Goal: Task Accomplishment & Management: Complete application form

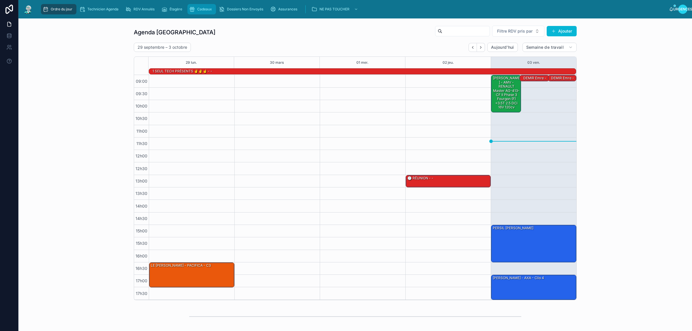
click at [207, 8] on font "Cadeaux" at bounding box center [204, 9] width 15 height 4
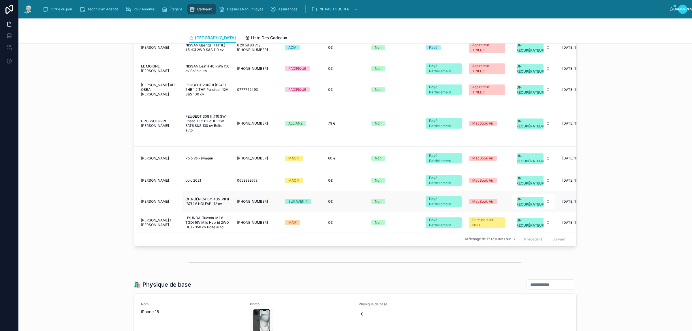
scroll to position [231, 0]
click at [403, 199] on div "Non" at bounding box center [394, 201] width 47 height 5
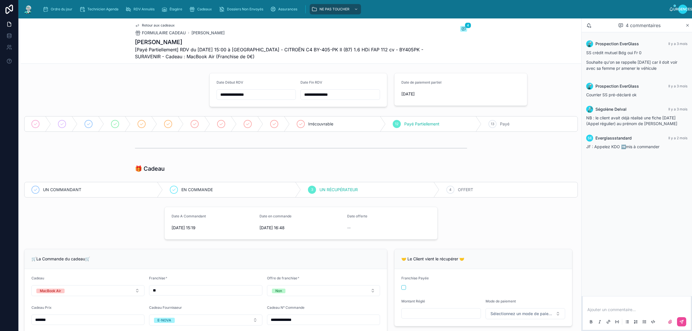
click at [633, 307] on p at bounding box center [637, 310] width 101 height 6
click at [610, 311] on span "**********" at bounding box center [604, 310] width 34 height 4
click at [680, 322] on icon at bounding box center [681, 321] width 3 height 3
click at [505, 125] on font "Payé" at bounding box center [505, 123] width 10 height 5
click at [397, 123] on div "Payé Partiellement" at bounding box center [381, 123] width 131 height 15
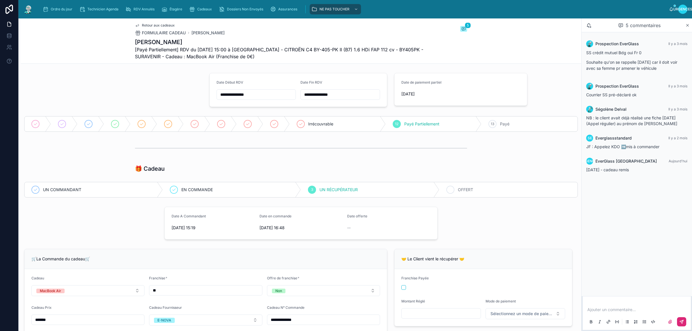
click at [463, 188] on font "OFFERT" at bounding box center [465, 189] width 15 height 5
click at [480, 189] on div "4 OFFERT" at bounding box center [508, 189] width 138 height 15
click at [49, 10] on div "Ordre du jour" at bounding box center [59, 9] width 32 height 9
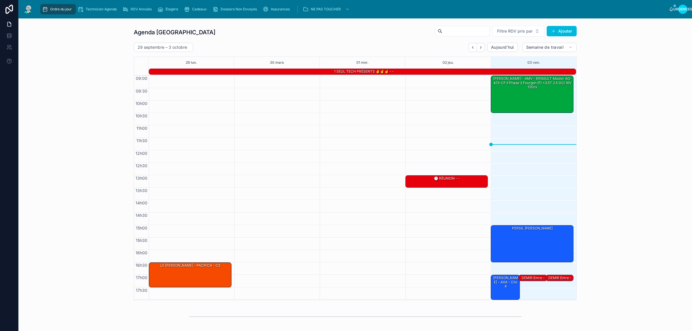
click at [256, 38] on div "Agenda Rennes Filtre RDV pris par [PERSON_NAME]" at bounding box center [355, 32] width 443 height 14
click at [70, 48] on div "Agenda Rennes Filtre RDV pris par Ajouter [DATE] – [DATE] [DATE] Semaine de tra…" at bounding box center [355, 162] width 664 height 279
click at [83, 82] on div "Agenda Rennes Filtre RDV pris par Ajouter [DATE] – [DATE] [DATE] Semaine de tra…" at bounding box center [355, 162] width 664 height 279
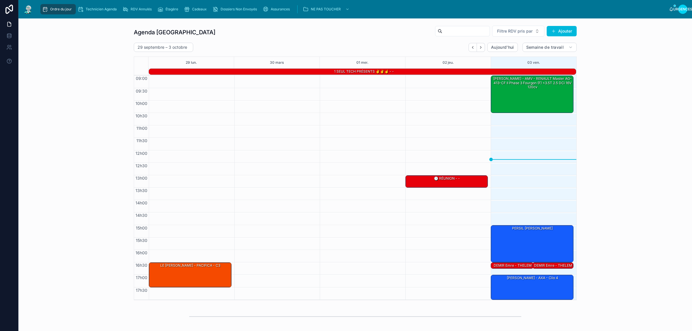
click at [409, 73] on div "1 SEUL TECH PRÉSENTS ✌️✌️☝️ - -" at bounding box center [364, 71] width 424 height 5
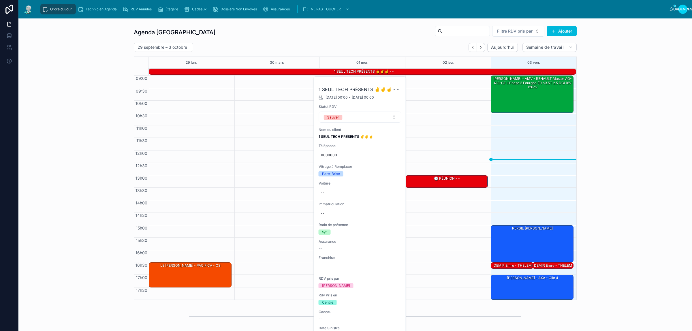
click at [0, 0] on icon at bounding box center [0, 0] width 0 height 0
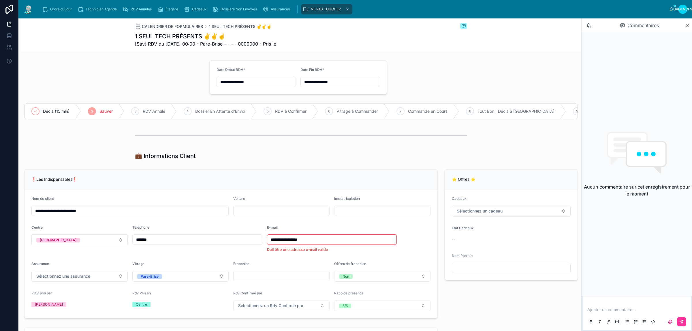
click at [147, 215] on input "**********" at bounding box center [130, 211] width 197 height 8
type input "**********"
click at [61, 10] on font "Ordre du jour" at bounding box center [61, 9] width 22 height 4
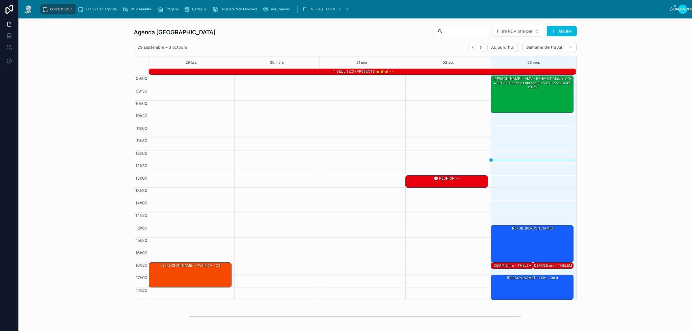
click at [341, 76] on div at bounding box center [361, 188] width 83 height 224
click at [341, 74] on div "1 SEUL TECH PRÉSENTS ✌️✌️☝️ - -" at bounding box center [364, 72] width 424 height 6
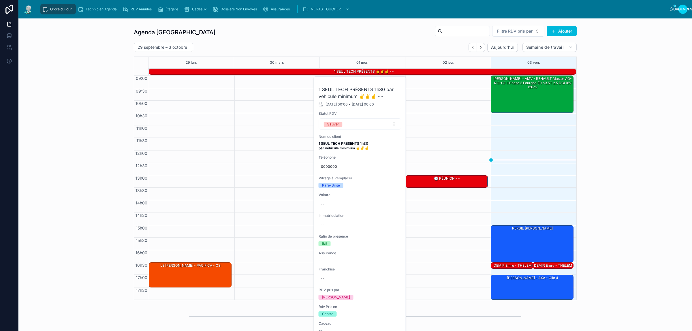
click at [0, 0] on button at bounding box center [0, 0] width 0 height 0
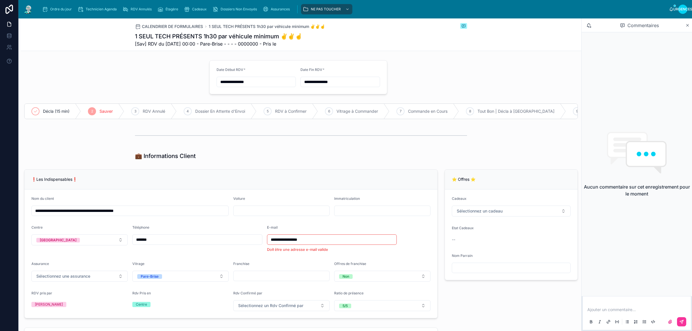
click at [110, 215] on input "**********" at bounding box center [130, 211] width 197 height 8
type input "**********"
click at [51, 11] on font "Ordre du jour" at bounding box center [61, 9] width 22 height 4
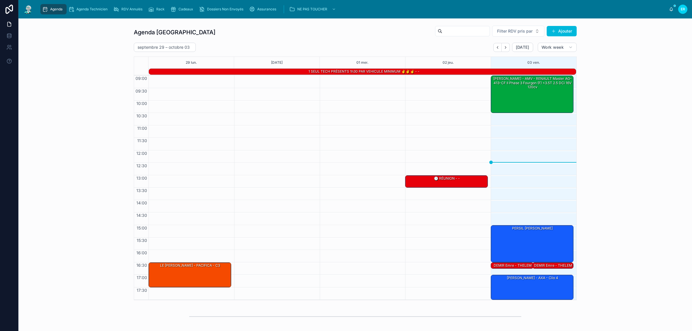
click at [505, 266] on div "DEMIR Emre - THELEM ASSURANCE - MERCEDES-BENZ Sprinter" at bounding box center [512, 272] width 41 height 18
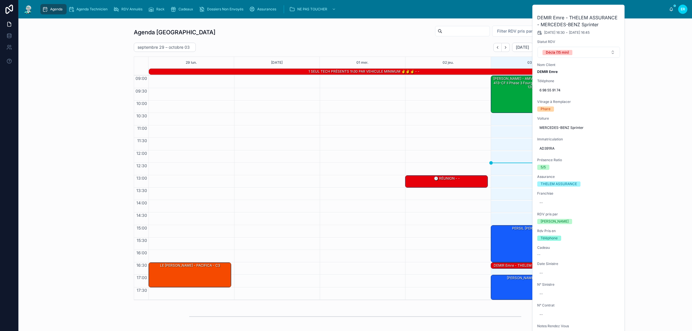
click at [533, 265] on div "DEMIR Emre - THELEM ASSURANCE - MERCEDES-BENZ Sprinter" at bounding box center [552, 272] width 39 height 18
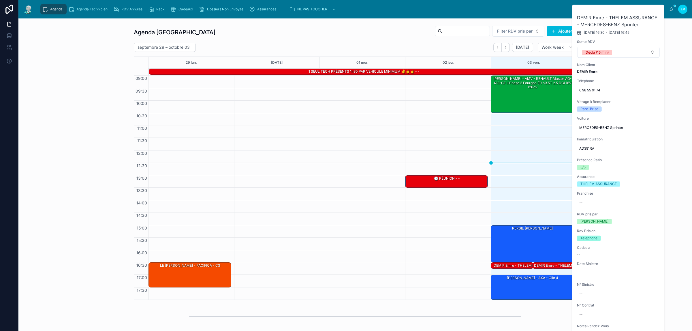
click at [515, 266] on div "DEMIR Emre - THELEM ASSURANCE - MERCEDES-BENZ Sprinter" at bounding box center [512, 272] width 41 height 18
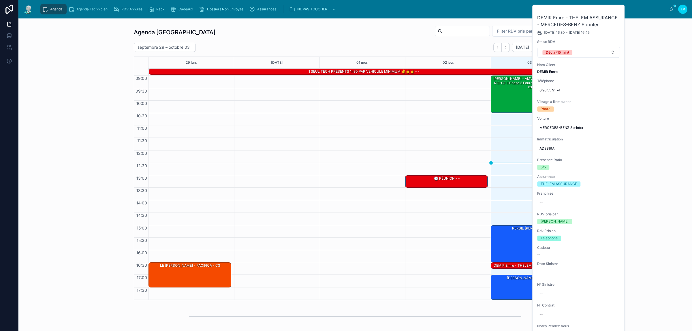
click at [532, 265] on div "DEMIR Emre - THELEM ASSURANCE - MERCEDES-BENZ Sprinter 03/10/2025 16:30 - 03/10…" at bounding box center [578, 256] width 92 height 503
click at [533, 266] on div "DEMIR Emre - THELEM ASSURANCE - MERCEDES-BENZ Sprinter" at bounding box center [552, 272] width 39 height 18
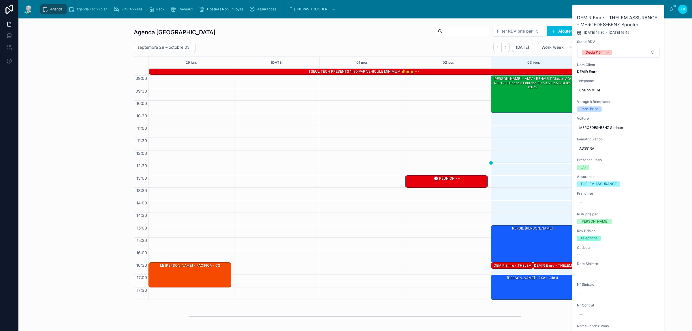
click at [540, 266] on div "DEMIR Emre - THELEM ASSURANCE - MERCEDES-BENZ Sprinter" at bounding box center [552, 272] width 39 height 18
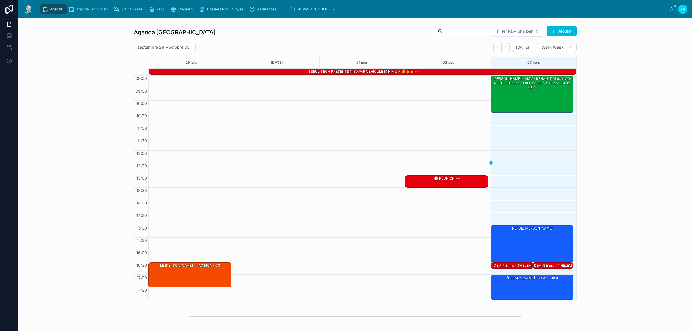
click at [541, 266] on div "DEMIR Emre - THELEM ASSURANCE - MERCEDES-BENZ Sprinter" at bounding box center [552, 272] width 39 height 18
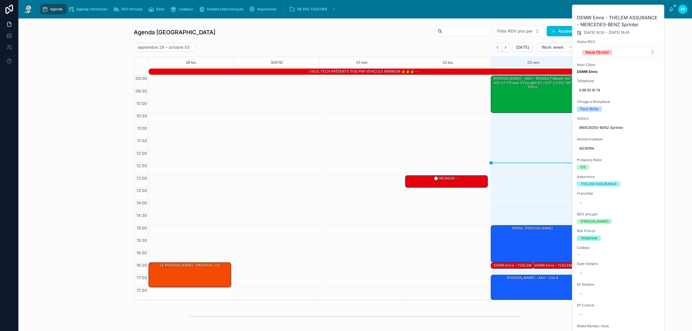
click at [0, 0] on button at bounding box center [0, 0] width 0 height 0
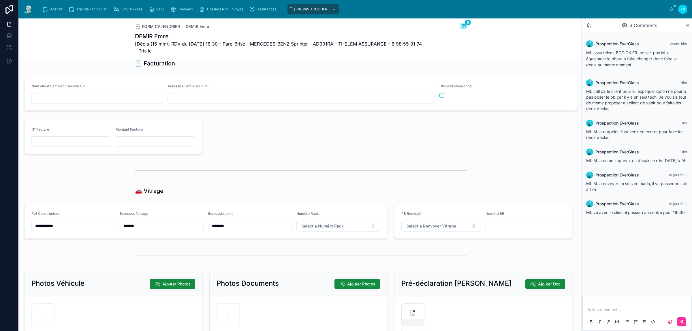
scroll to position [595, 0]
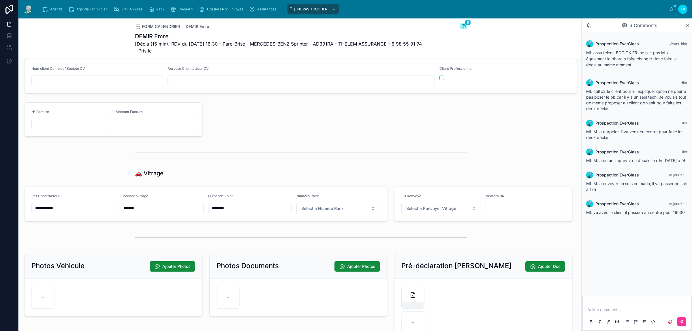
click at [327, 211] on span "Select a Numéro Rack" at bounding box center [322, 209] width 42 height 6
click at [310, 289] on div "70" at bounding box center [335, 290] width 80 height 8
click at [55, 10] on span "Agenda" at bounding box center [56, 9] width 12 height 5
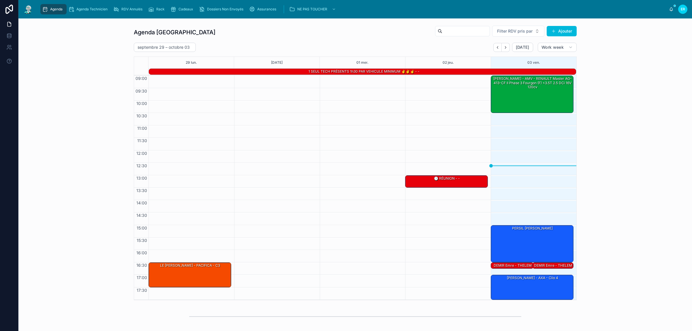
click at [522, 247] on div "PERSIL [PERSON_NAME]" at bounding box center [532, 243] width 81 height 36
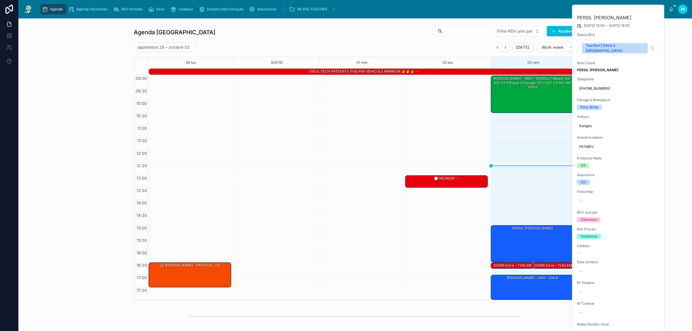
click at [0, 0] on icon at bounding box center [0, 0] width 0 height 0
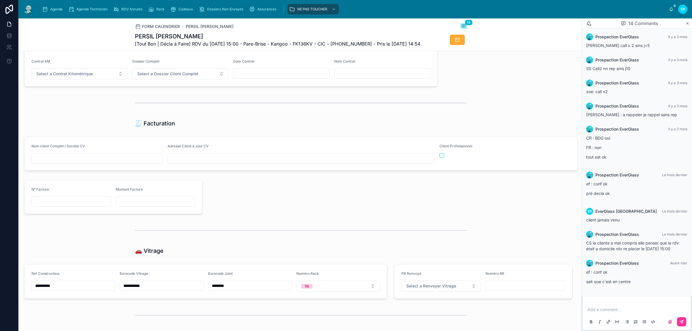
scroll to position [685, 0]
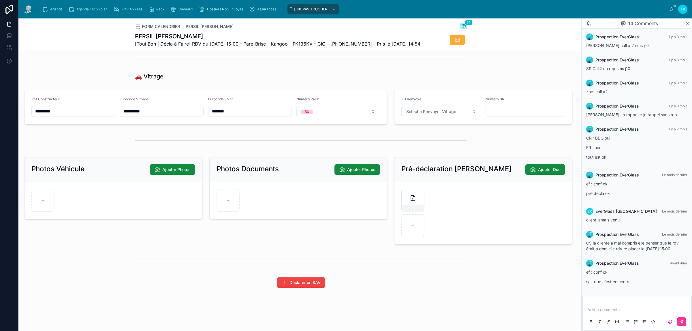
click at [54, 10] on span "Agenda" at bounding box center [56, 9] width 12 height 5
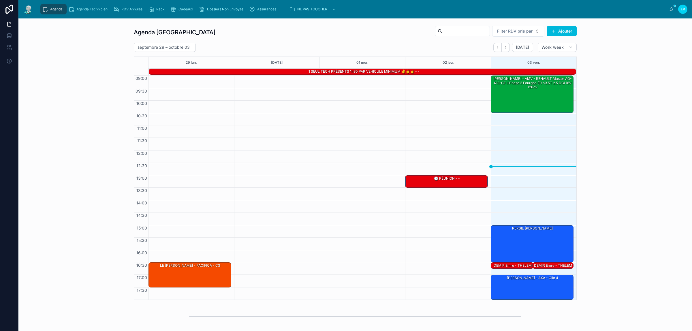
click at [97, 75] on div "Agenda Rennes Filter RDV pris par Ajouter septembre 29 – octobre 03 Today Work …" at bounding box center [355, 162] width 664 height 279
